Goal: Task Accomplishment & Management: Manage account settings

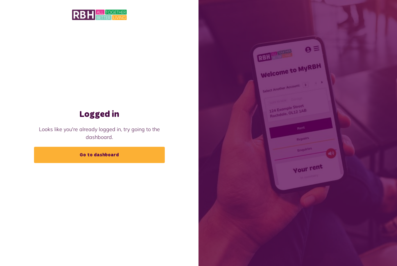
scroll to position [19, 0]
click at [105, 147] on link "Go to dashboard" at bounding box center [99, 155] width 131 height 16
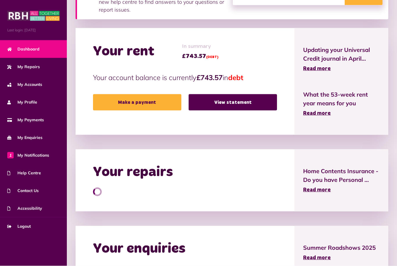
scroll to position [117, 0]
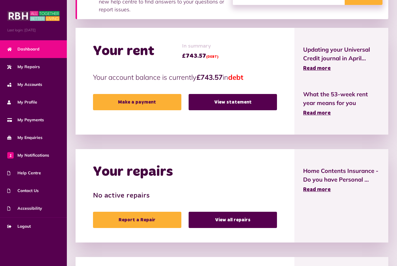
click at [248, 105] on link "View statement" at bounding box center [232, 102] width 88 height 16
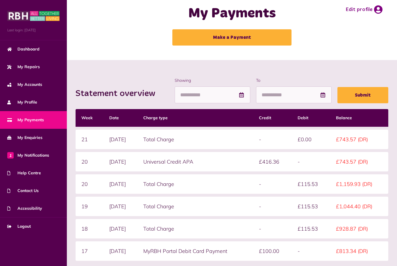
scroll to position [10, 0]
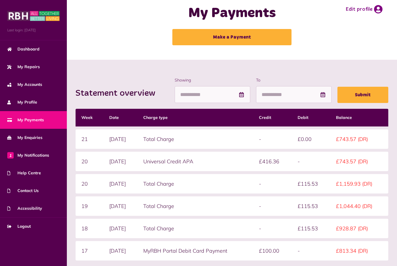
click at [40, 70] on link "My Repairs" at bounding box center [33, 67] width 67 height 18
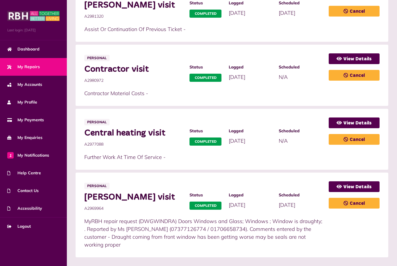
scroll to position [296, 0]
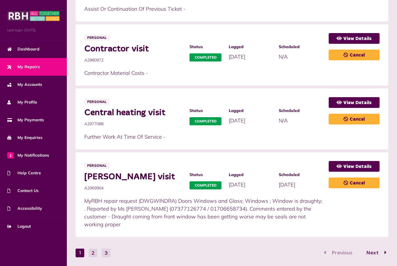
click at [89, 249] on button "2" at bounding box center [93, 253] width 9 height 9
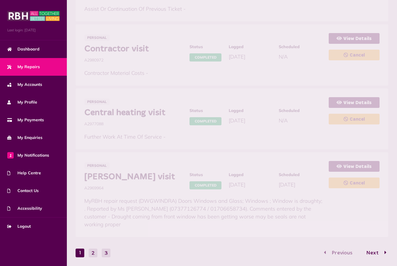
scroll to position [153, 0]
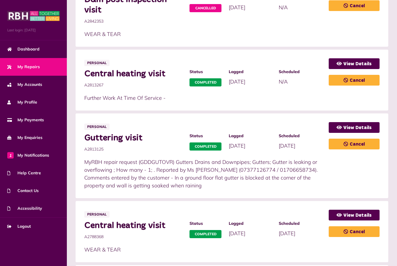
click at [220, 191] on li "Personal Guttering visit A2813125 Status Completed Logged 21/02/2024" at bounding box center [231, 156] width 312 height 85
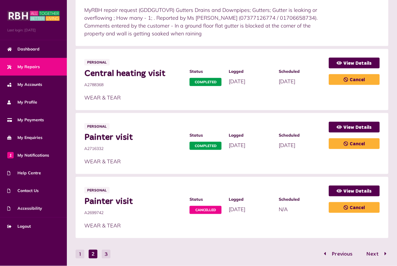
scroll to position [306, 0]
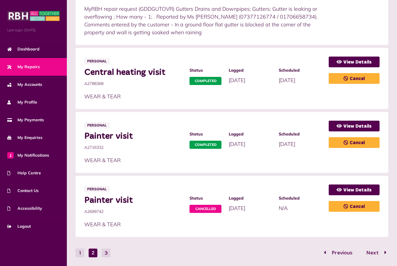
click at [108, 251] on button "3" at bounding box center [106, 253] width 9 height 9
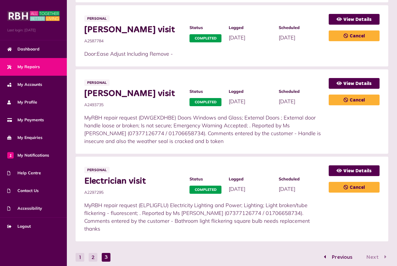
scroll to position [358, 0]
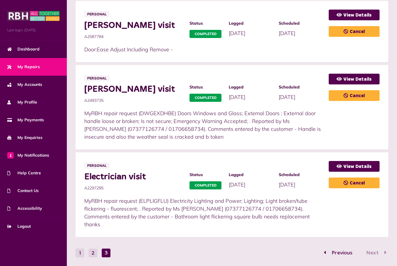
click at [40, 50] on link "Dashboard" at bounding box center [33, 49] width 67 height 18
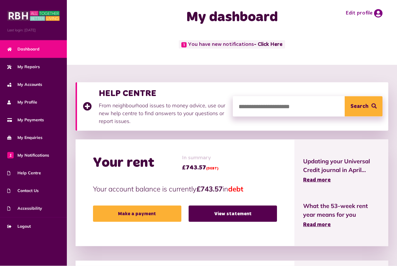
scroll to position [6, 0]
click at [246, 214] on link "View statement" at bounding box center [232, 214] width 88 height 16
